Goal: Transaction & Acquisition: Purchase product/service

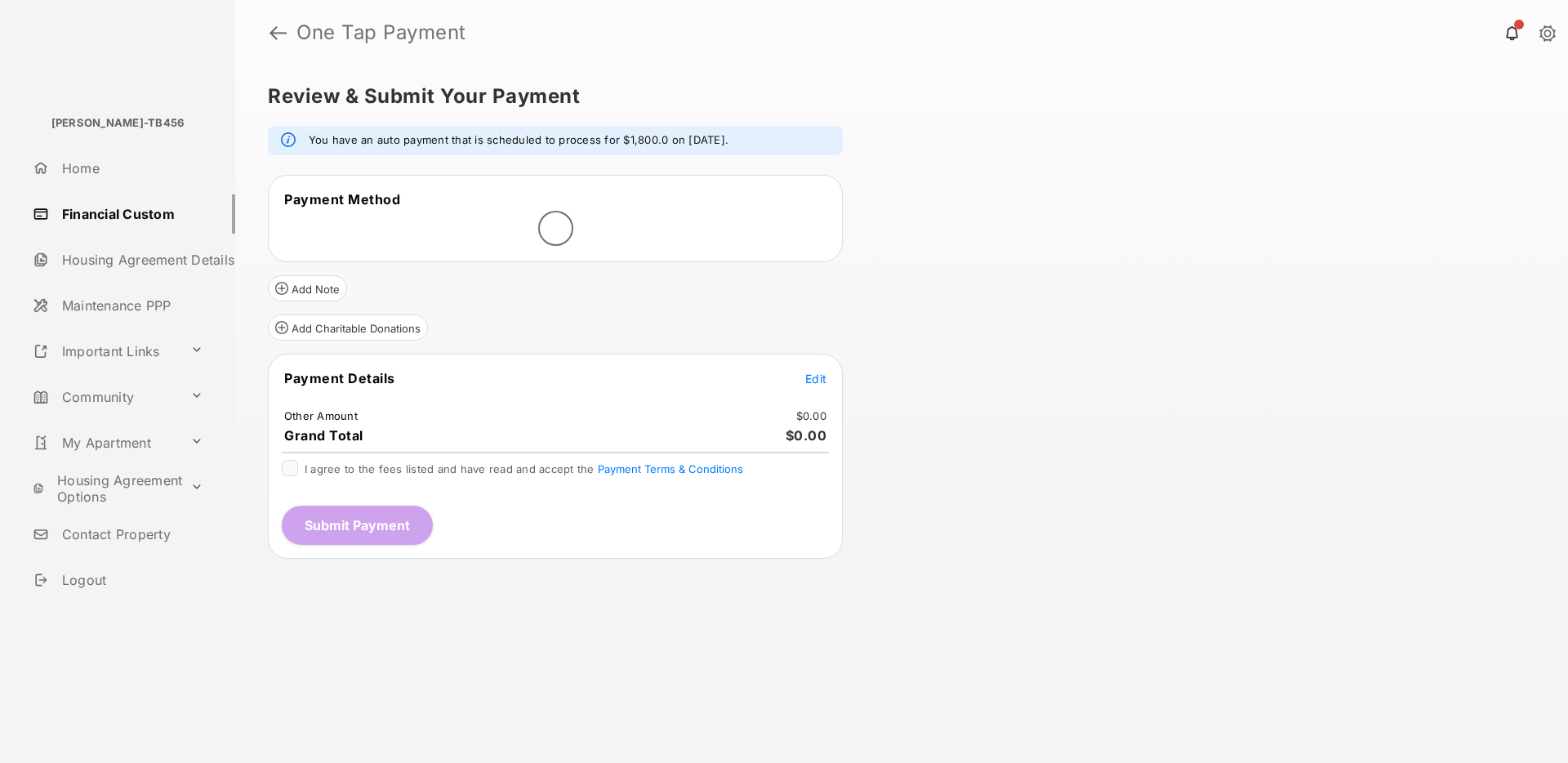
click at [151, 216] on link "Financial Custom" at bounding box center [130, 214] width 209 height 39
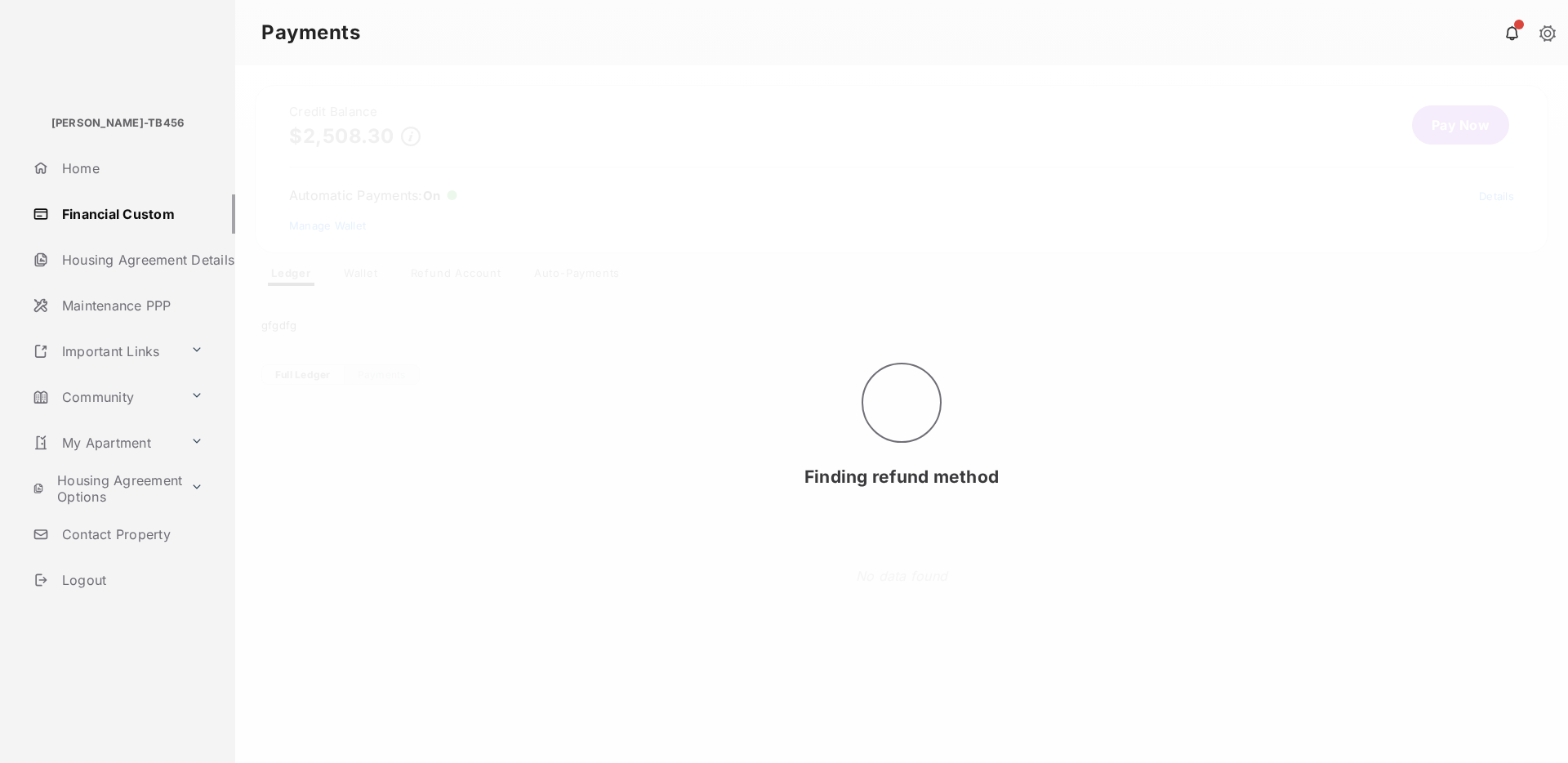
click at [367, 277] on div "Finding refund method" at bounding box center [901, 414] width 1332 height 697
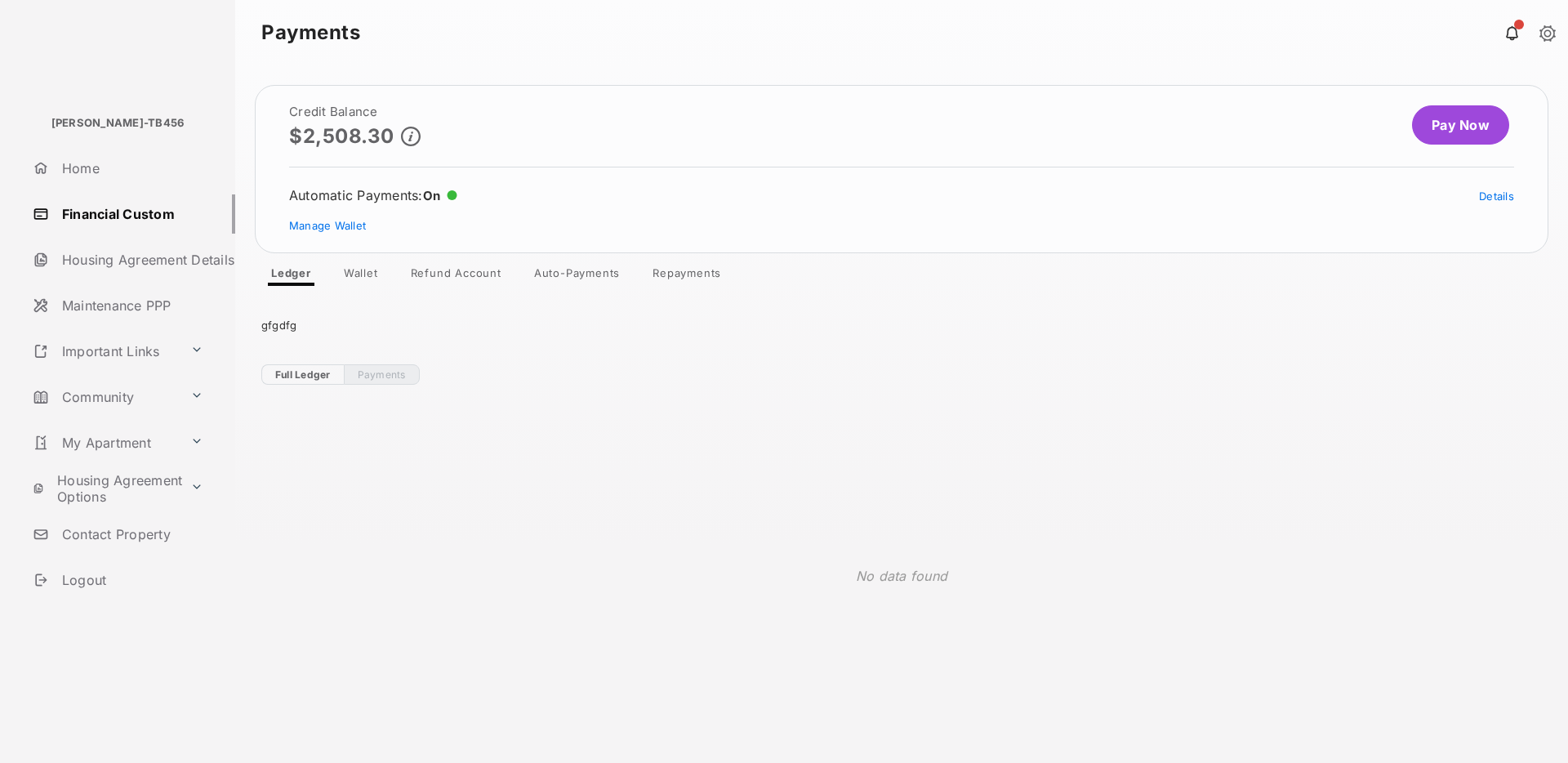
click at [367, 277] on link "Wallet" at bounding box center [362, 275] width 61 height 20
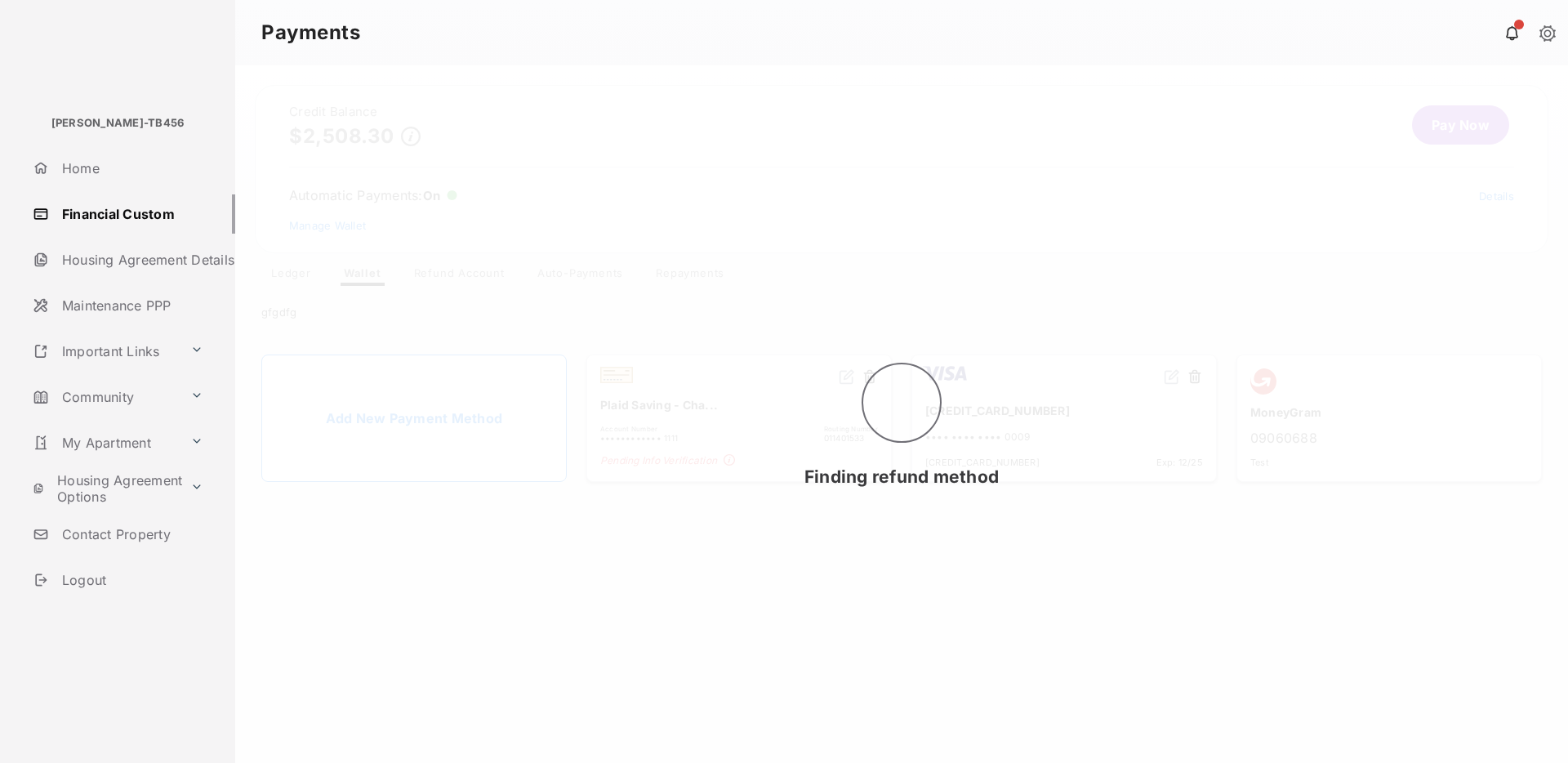
click at [921, 571] on div "Finding refund method" at bounding box center [901, 414] width 1332 height 697
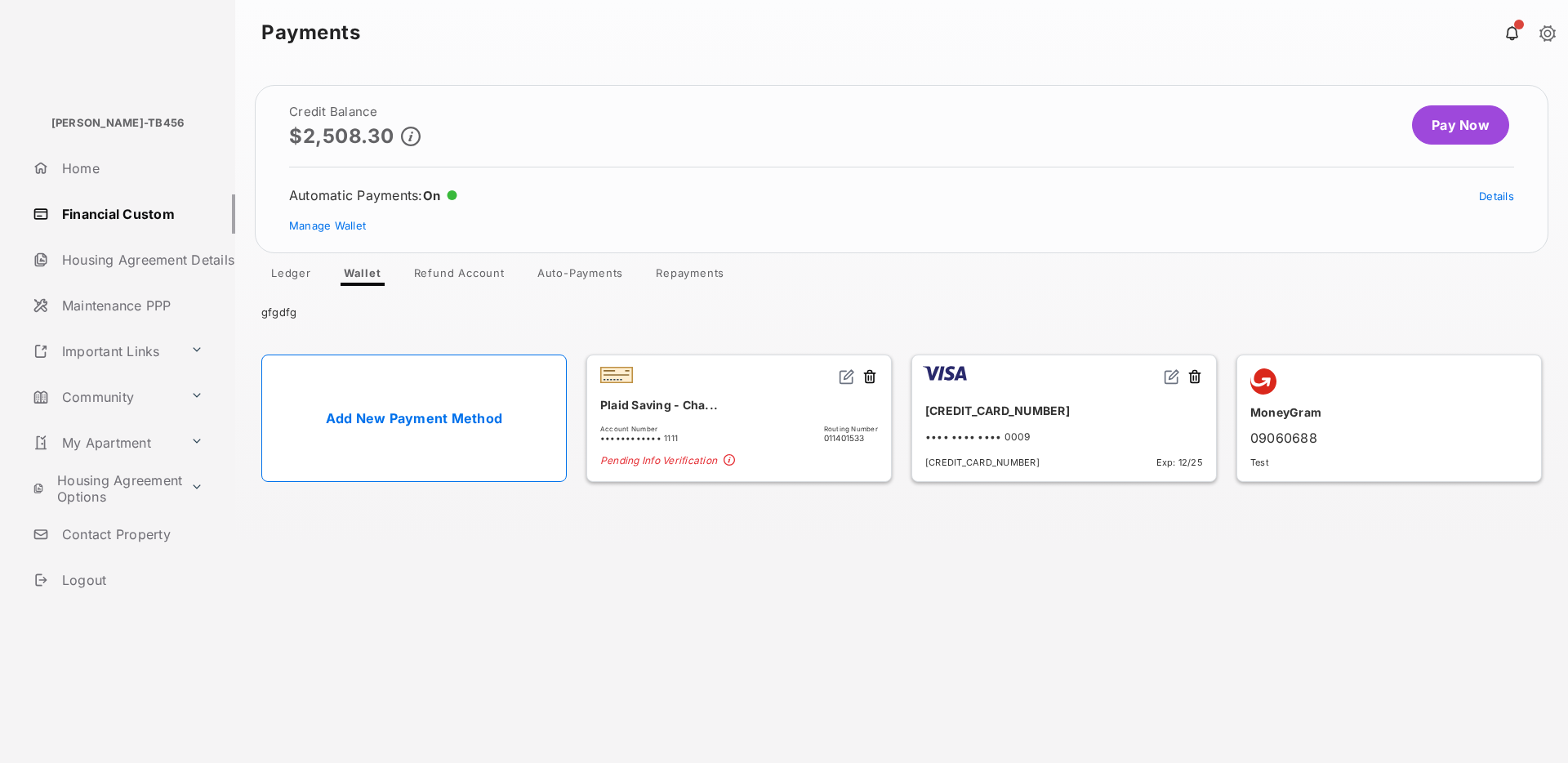
click at [734, 458] on span at bounding box center [729, 461] width 11 height 12
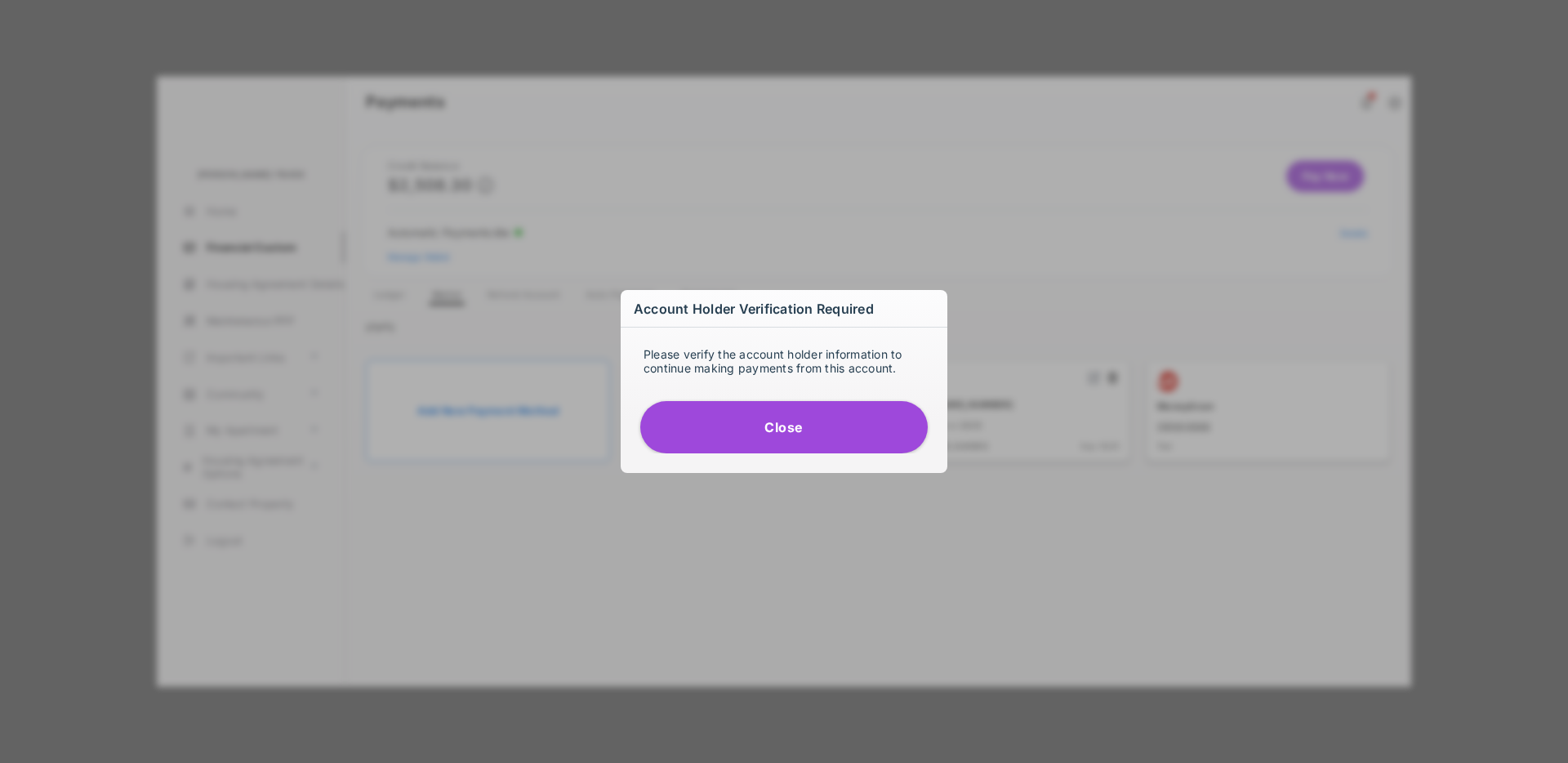
click at [748, 428] on button "Close" at bounding box center [784, 427] width 288 height 52
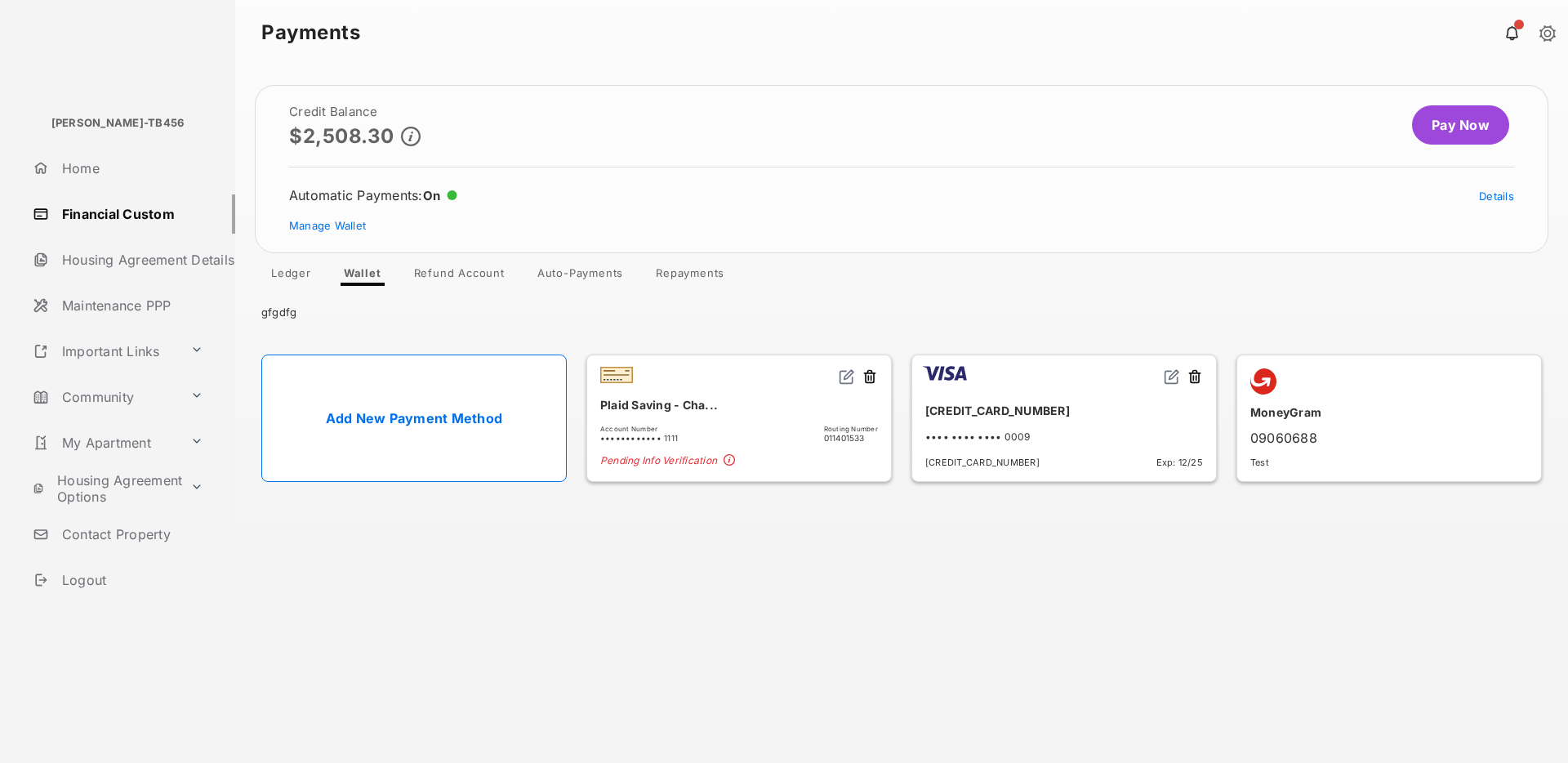
click at [1445, 129] on link "Pay Now" at bounding box center [1461, 124] width 97 height 39
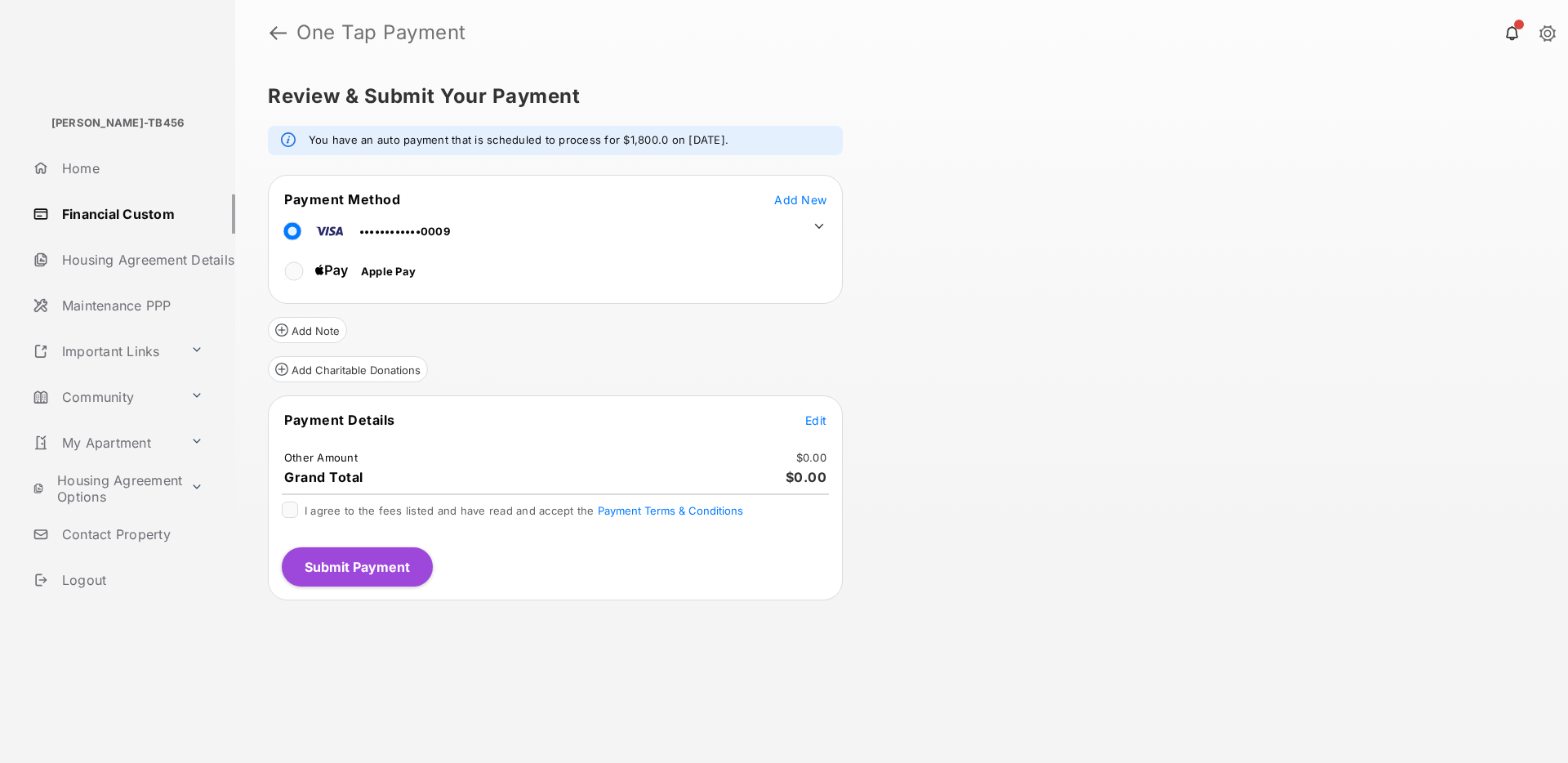
click at [818, 224] on icon at bounding box center [819, 226] width 15 height 15
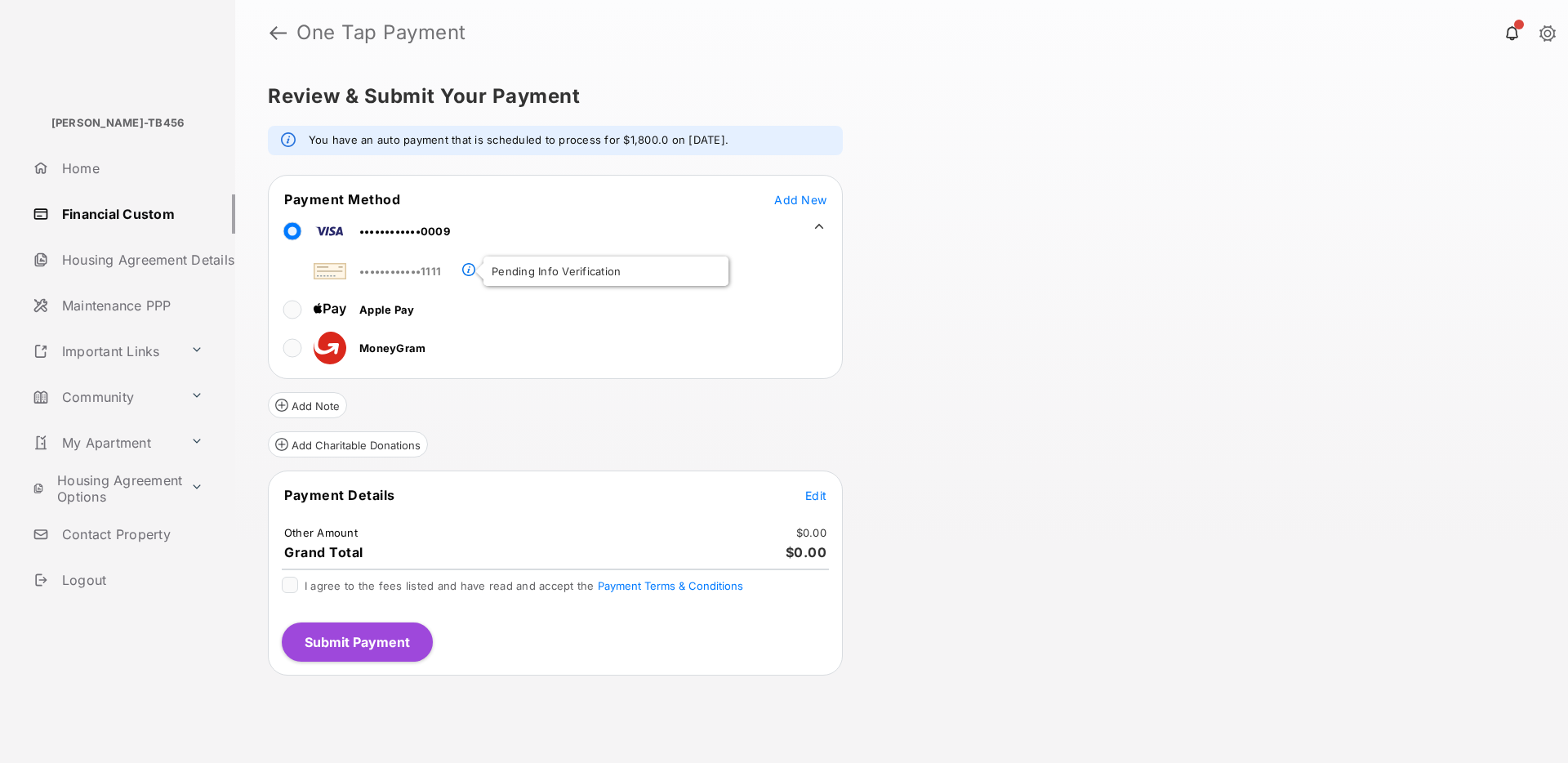
click at [467, 269] on span at bounding box center [468, 271] width 13 height 13
click at [1222, 481] on div "Review & Submit Your Payment You have an auto payment that is scheduled to proc…" at bounding box center [901, 414] width 1332 height 697
drag, startPoint x: 598, startPoint y: 271, endPoint x: 480, endPoint y: 267, distance: 118.1
click at [480, 267] on div "••••••••••••1111 Pending Info Verification Apple Pay MoneyGram" at bounding box center [514, 307] width 490 height 116
click at [1086, 307] on div "Review & Submit Your Payment You have an auto payment that is scheduled to proc…" at bounding box center [901, 414] width 1332 height 697
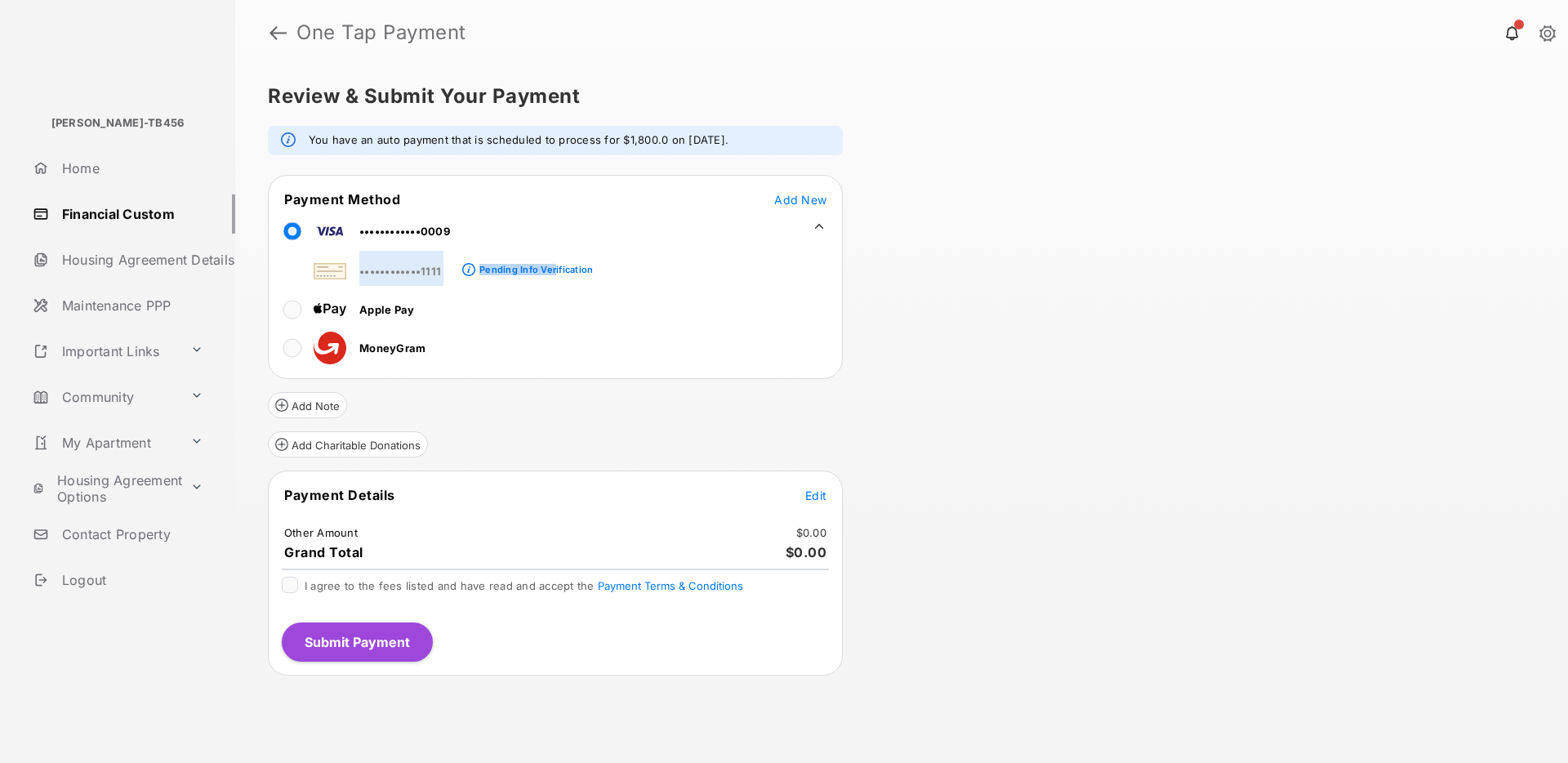
drag, startPoint x: 607, startPoint y: 267, endPoint x: 555, endPoint y: 269, distance: 52.0
click at [555, 269] on div "••••••••••••1111 Pending Info Verification Apple Pay MoneyGram" at bounding box center [514, 307] width 490 height 116
click at [1015, 277] on div "Review & Submit Your Payment You have an auto payment that is scheduled to proc…" at bounding box center [901, 414] width 1332 height 697
click at [115, 208] on link "Financial Custom" at bounding box center [130, 214] width 209 height 39
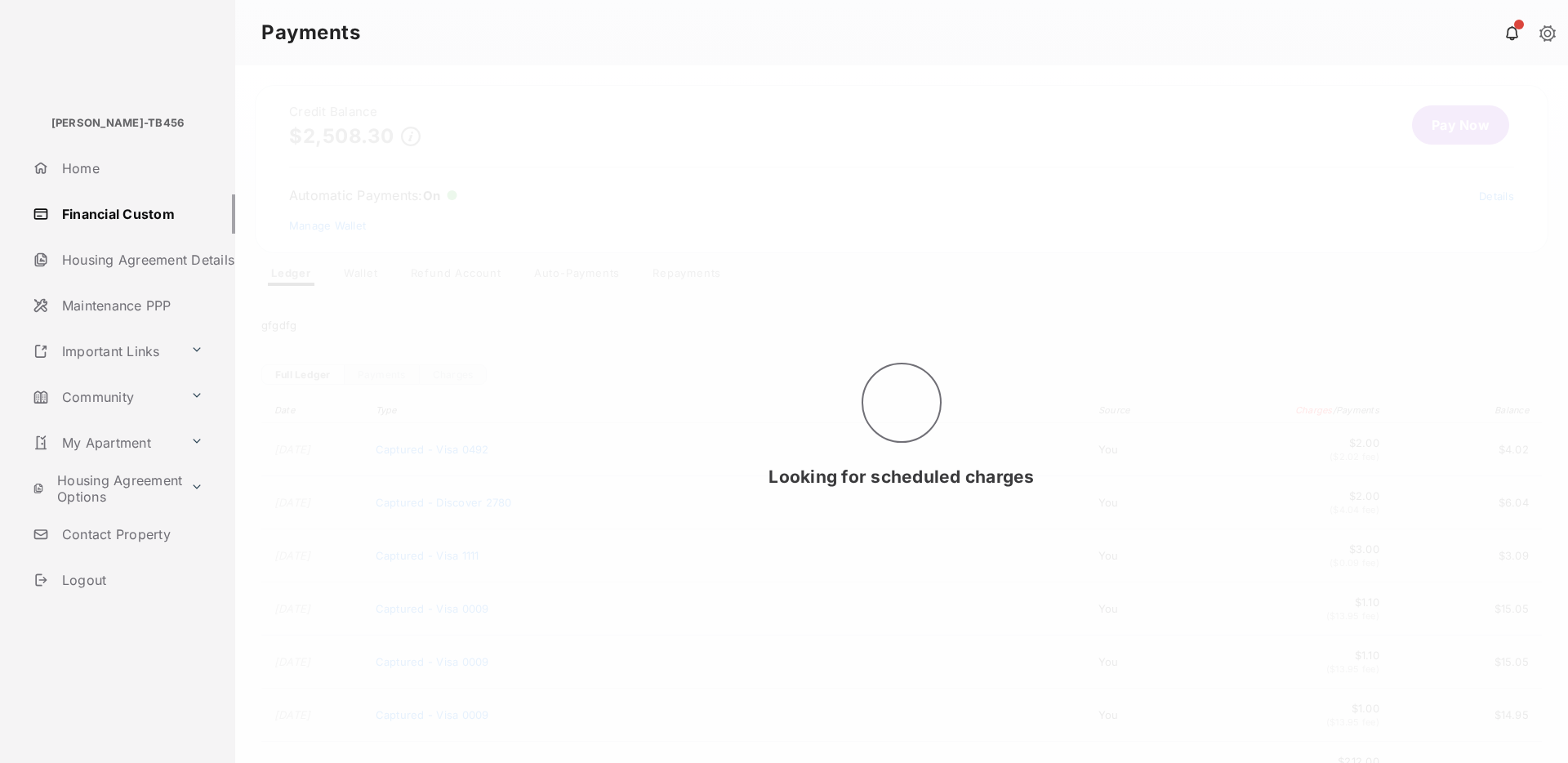
click at [362, 271] on div "Looking for scheduled charges" at bounding box center [901, 414] width 1332 height 697
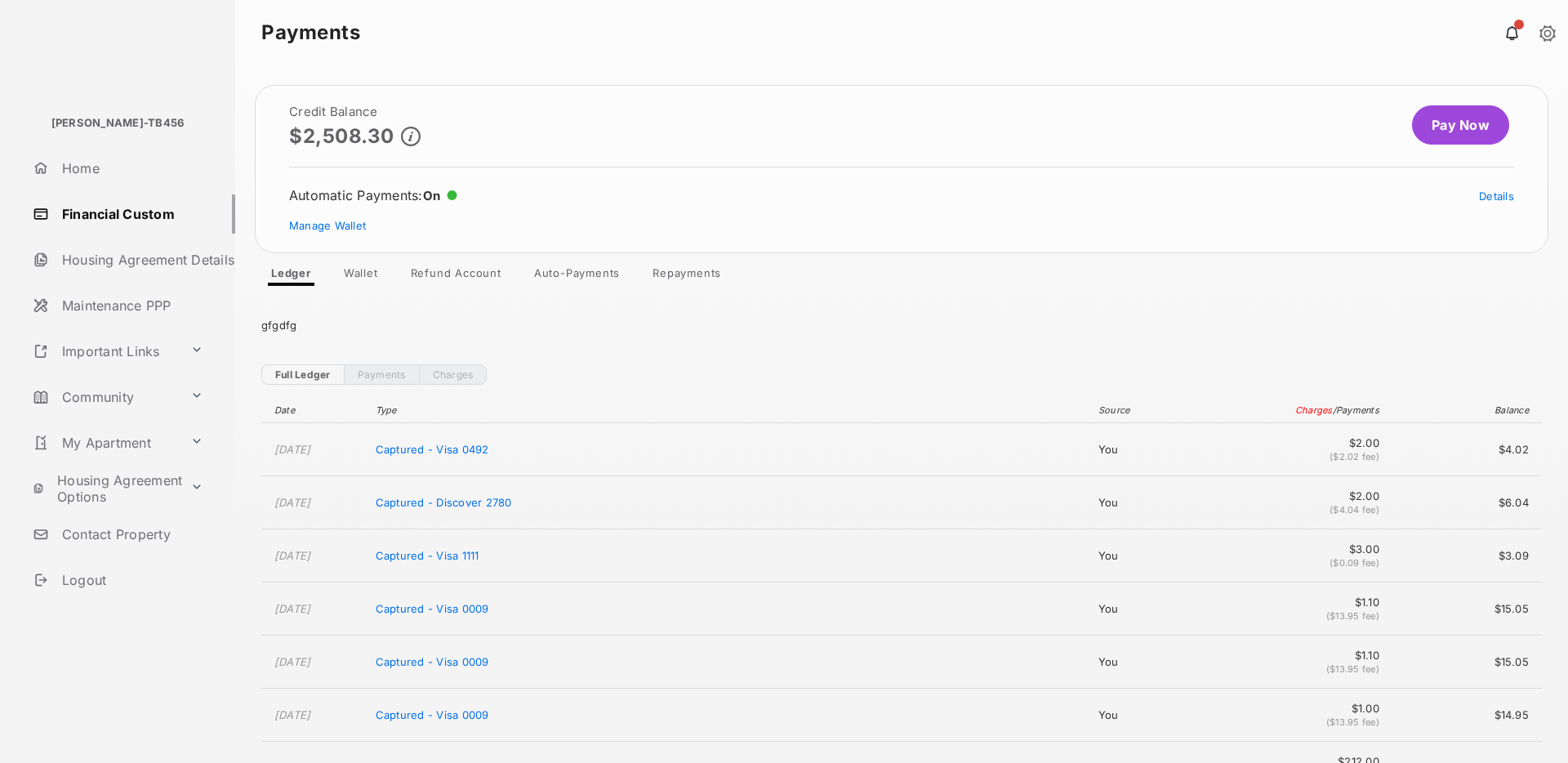
click at [356, 272] on link "Wallet" at bounding box center [362, 275] width 61 height 20
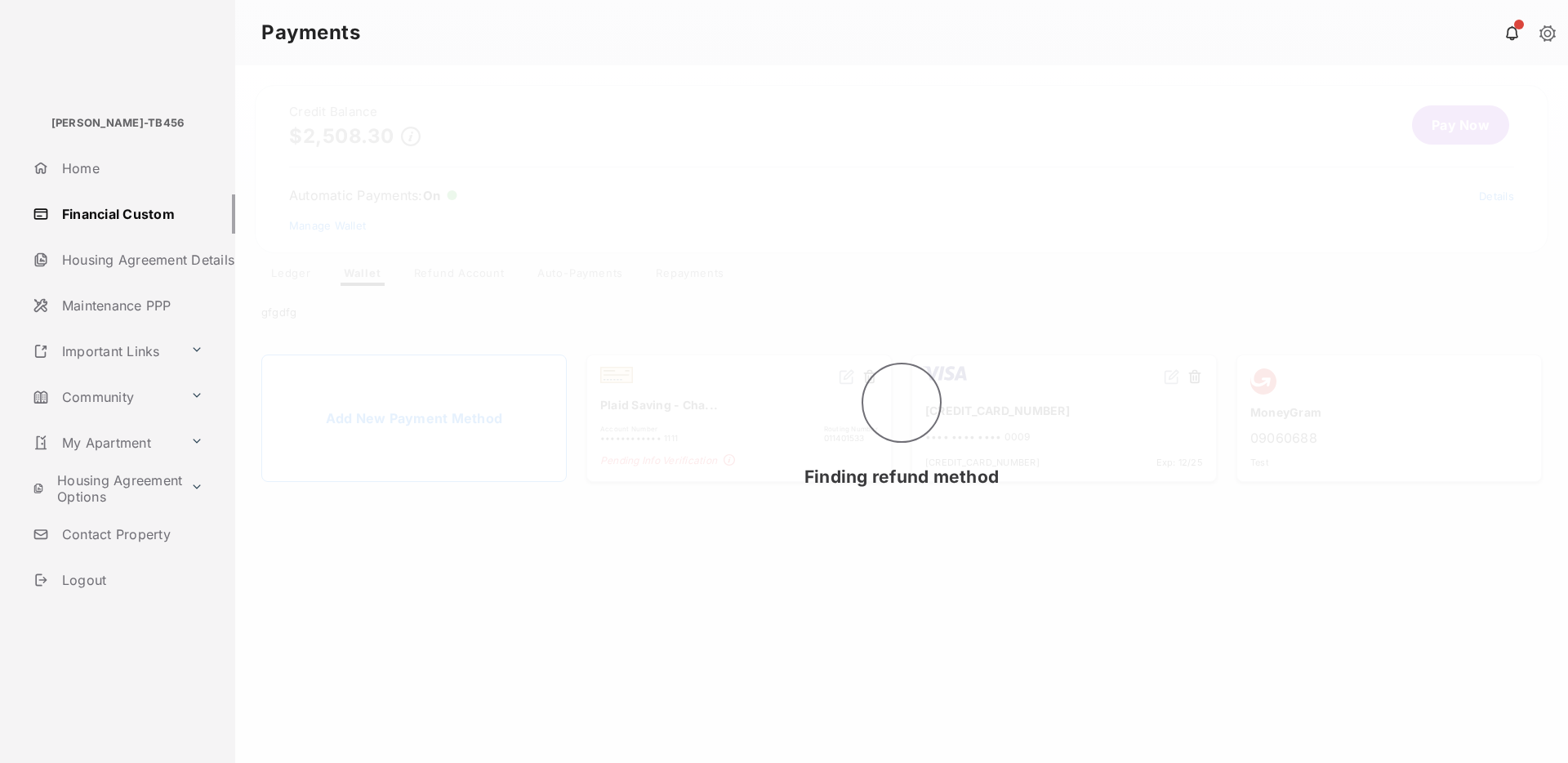
click at [797, 614] on div "Finding refund method" at bounding box center [901, 414] width 1332 height 697
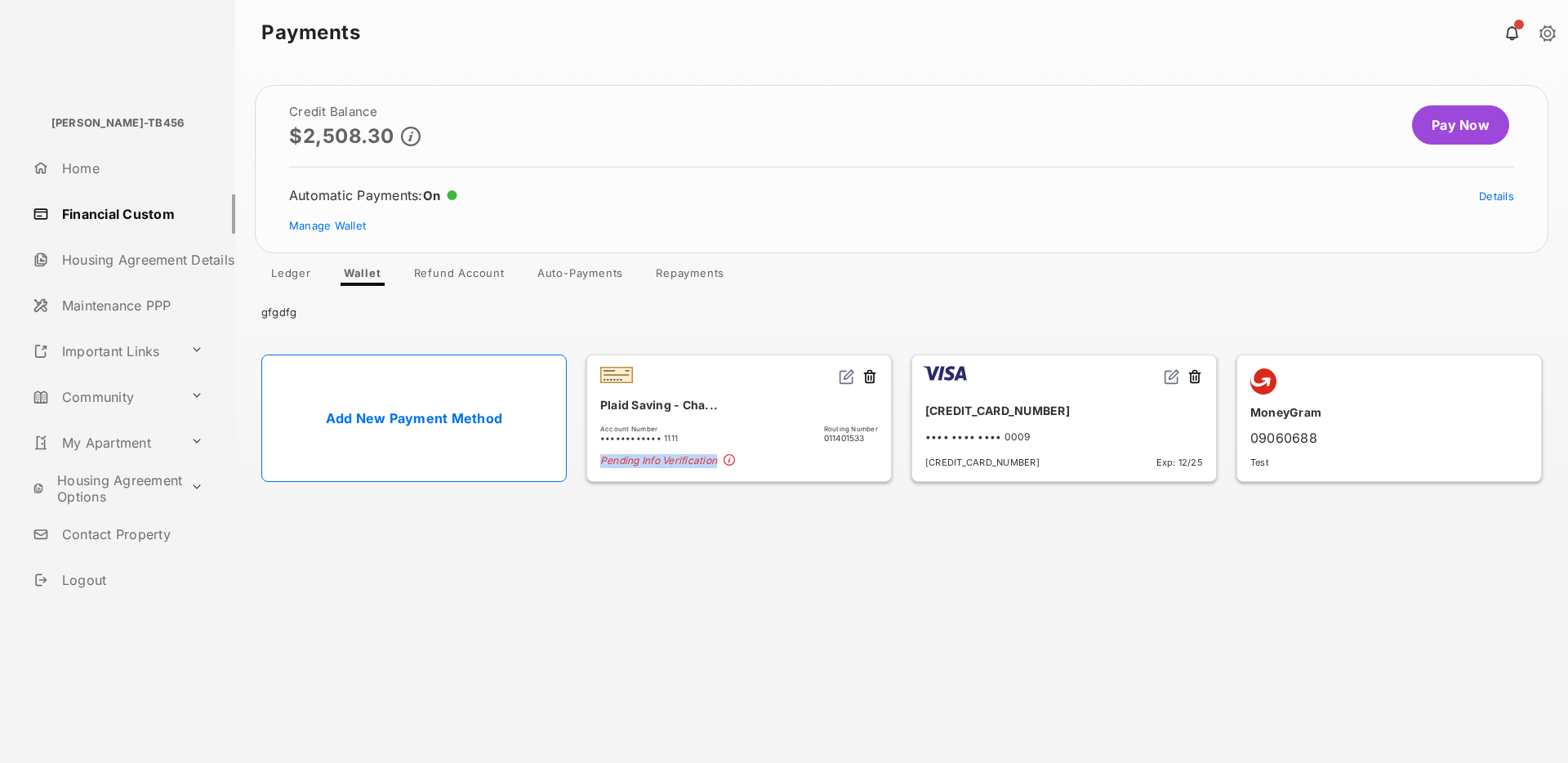
drag, startPoint x: 602, startPoint y: 463, endPoint x: 717, endPoint y: 458, distance: 115.1
click at [717, 458] on span "Pending Info Verification" at bounding box center [739, 461] width 277 height 14
copy span "Pending Info Verification"
